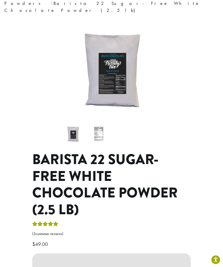
scroll to position [60, 0]
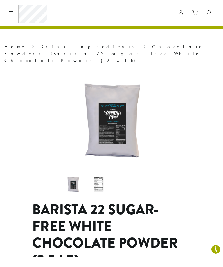
scroll to position [11, 0]
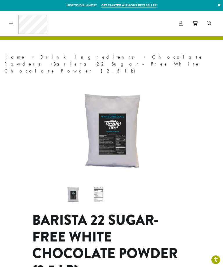
click at [181, 23] on icon at bounding box center [180, 23] width 4 height 5
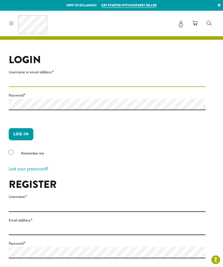
click at [103, 78] on input "Username or email address *" at bounding box center [107, 81] width 196 height 11
type input "**********"
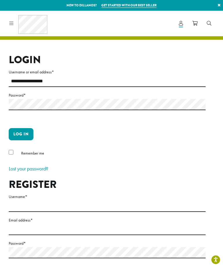
click at [21, 134] on button "Log in" at bounding box center [21, 134] width 25 height 12
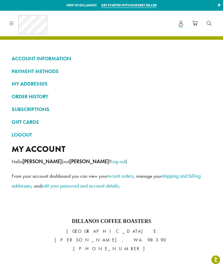
click at [45, 96] on link "ORDER HISTORY" at bounding box center [111, 97] width 199 height 10
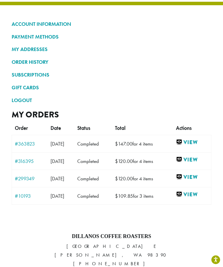
scroll to position [33, 0]
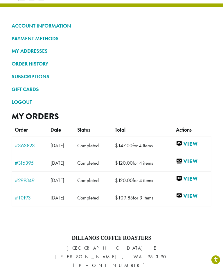
click at [195, 143] on link "View" at bounding box center [192, 143] width 32 height 7
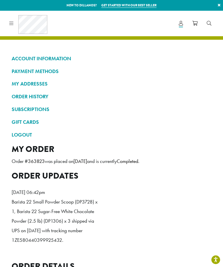
click at [25, 131] on link "LOGOUT" at bounding box center [111, 135] width 199 height 10
